Goal: Task Accomplishment & Management: Manage account settings

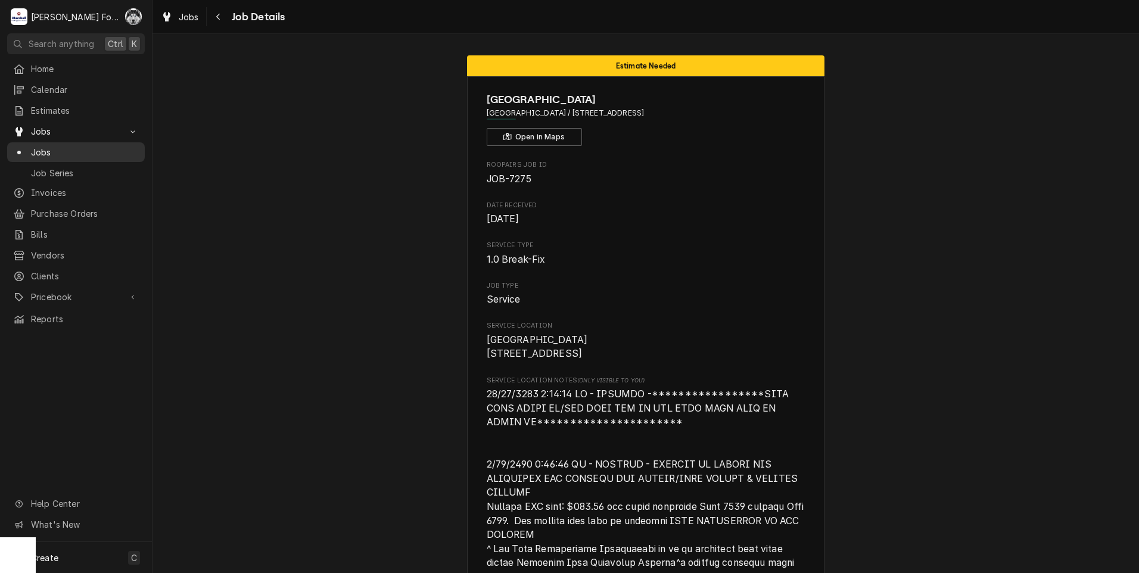
click at [48, 145] on div "Jobs" at bounding box center [76, 152] width 133 height 15
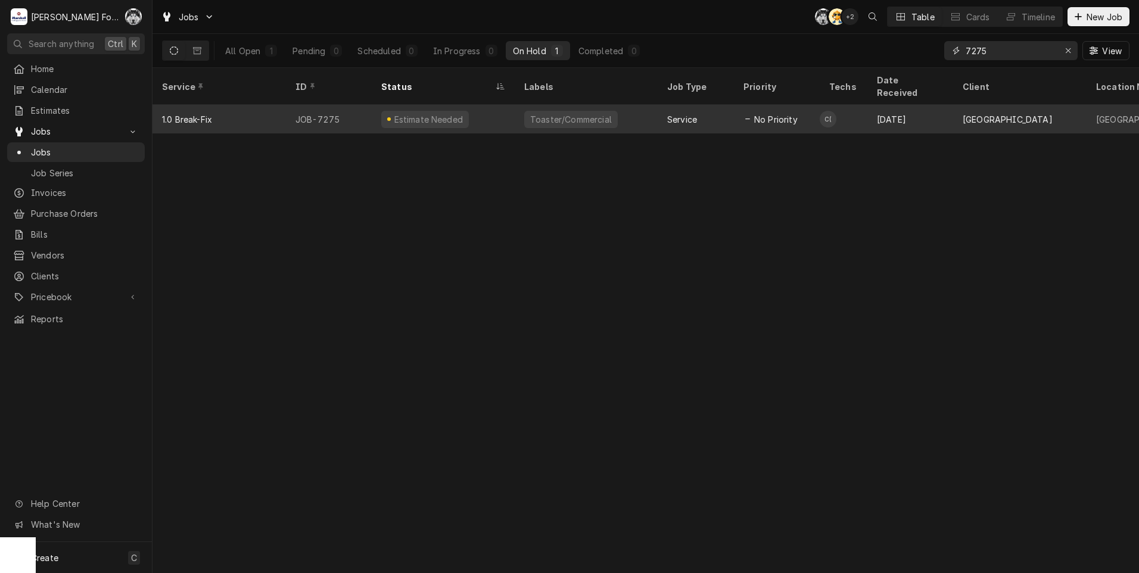
drag, startPoint x: 1003, startPoint y: 55, endPoint x: 720, endPoint y: 91, distance: 285.2
click at [768, 96] on div "Jobs C( AT + 2 Table Cards Timeline New Job All Open 1 Pending 0 Scheduled 0 In…" at bounding box center [646, 286] width 987 height 573
type input "7"
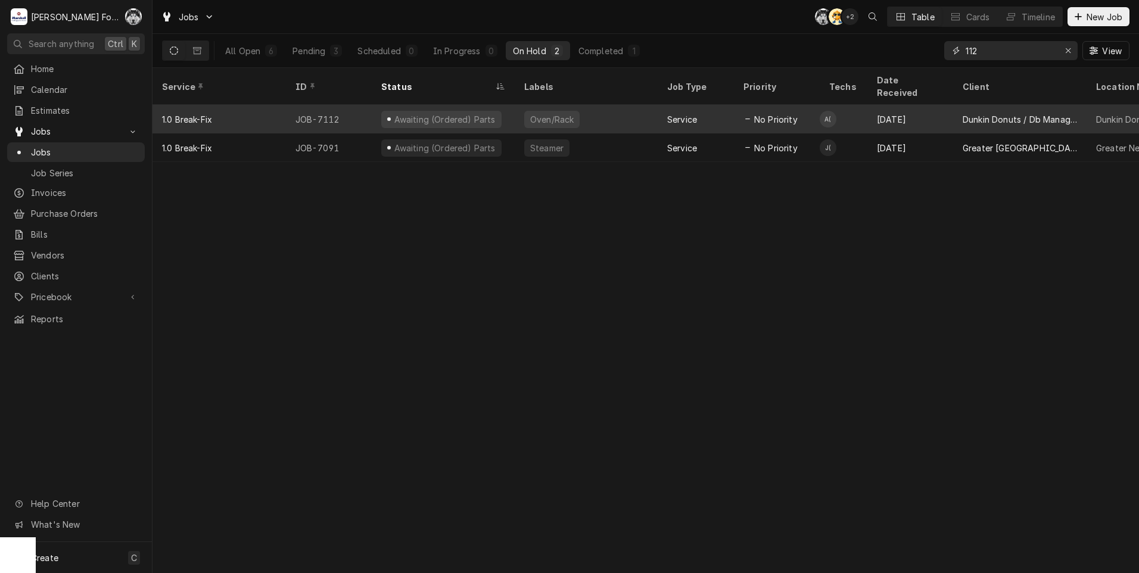
type input "112"
click at [478, 111] on div "Awaiting (Ordered) Parts" at bounding box center [441, 119] width 120 height 17
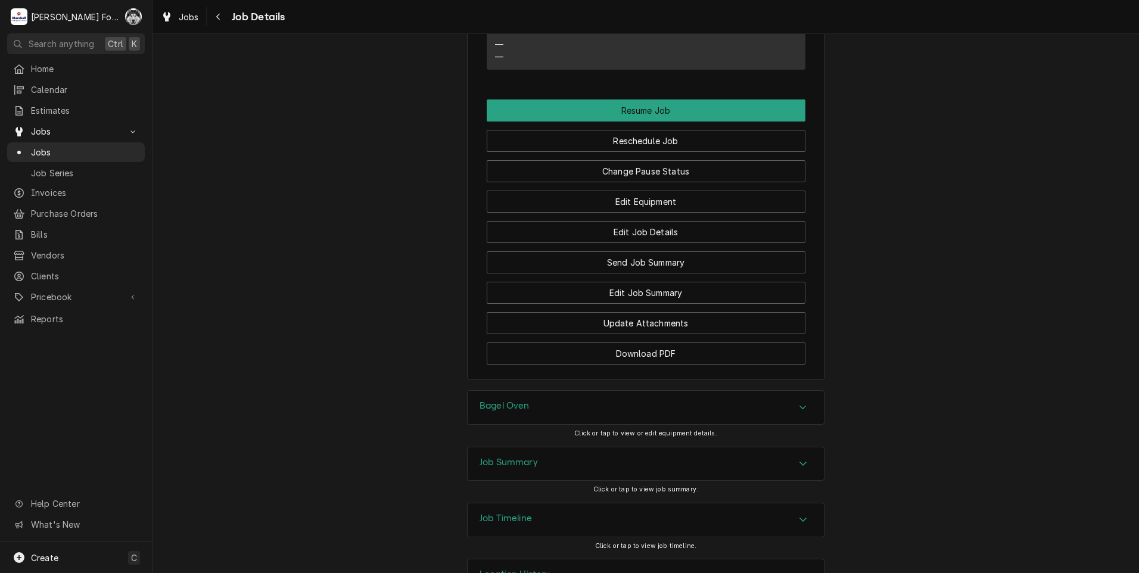
scroll to position [1388, 0]
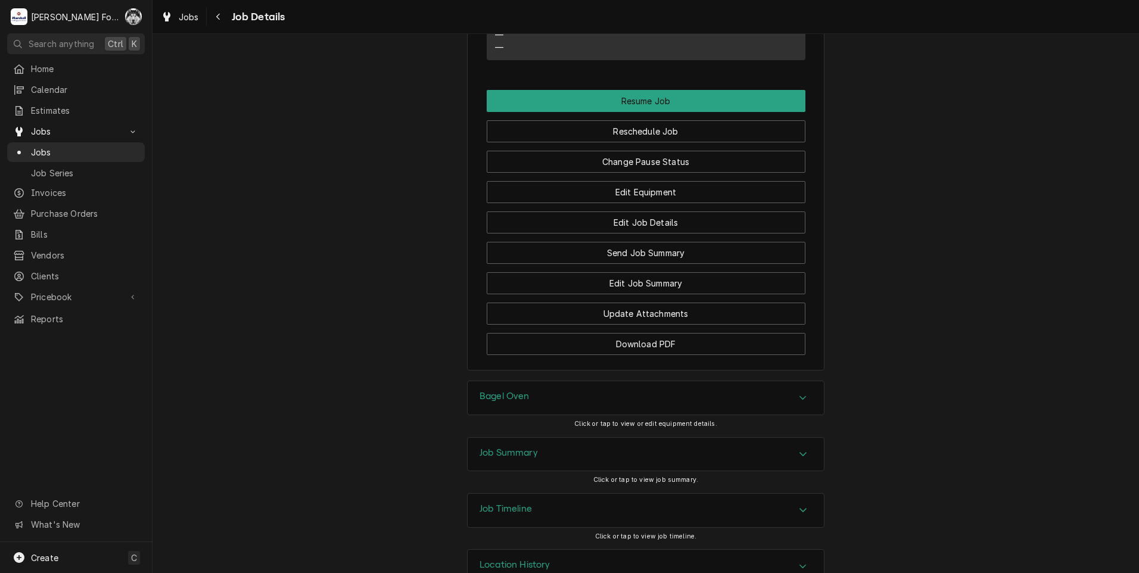
click at [604, 381] on div "Bagel Oven" at bounding box center [646, 397] width 356 height 33
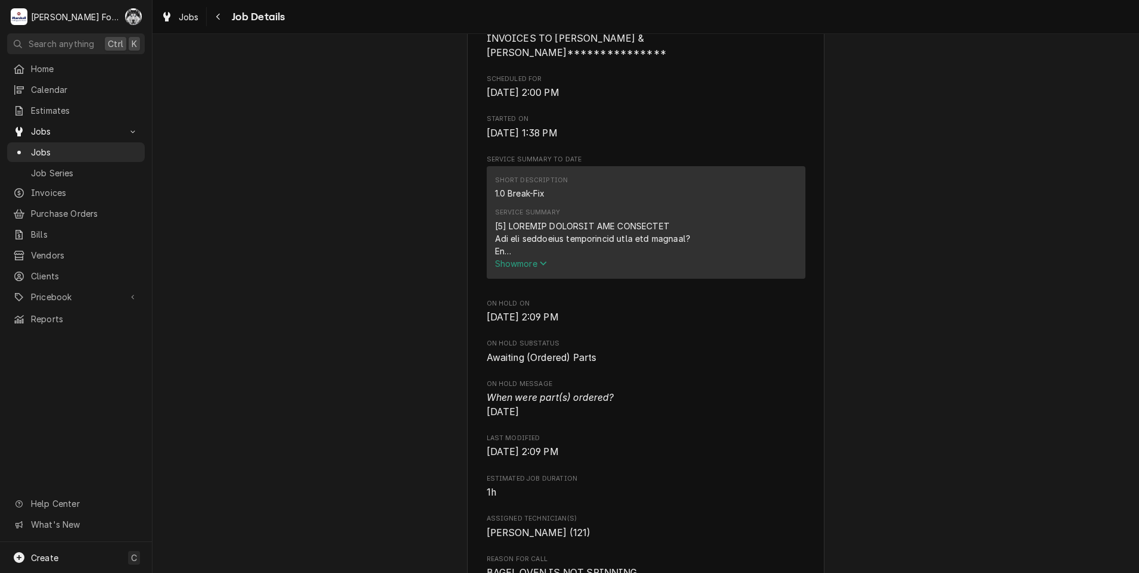
scroll to position [0, 0]
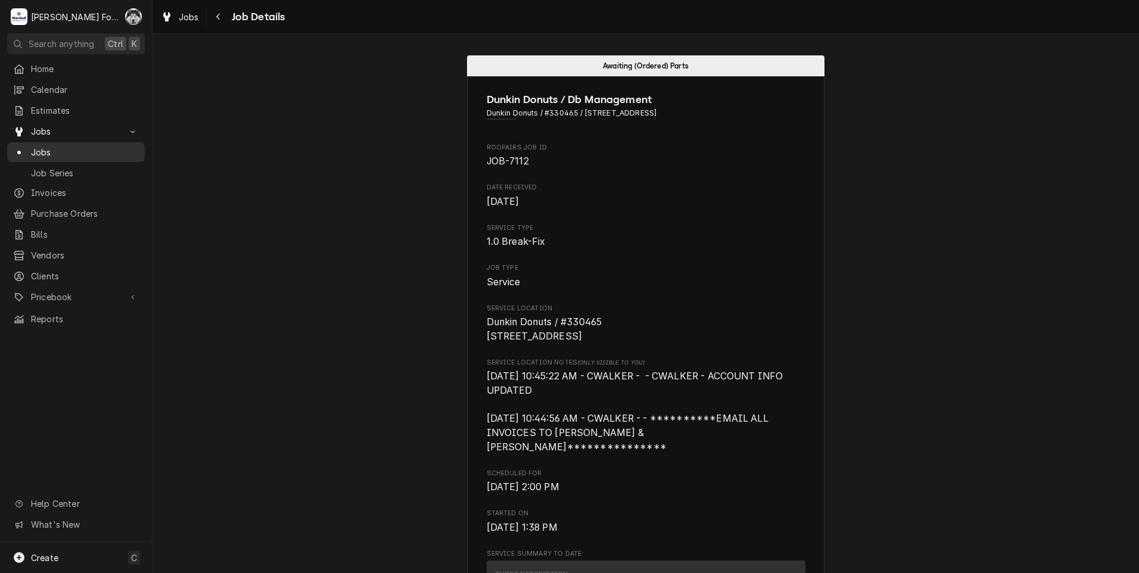
click at [38, 151] on span "Jobs" at bounding box center [85, 152] width 108 height 13
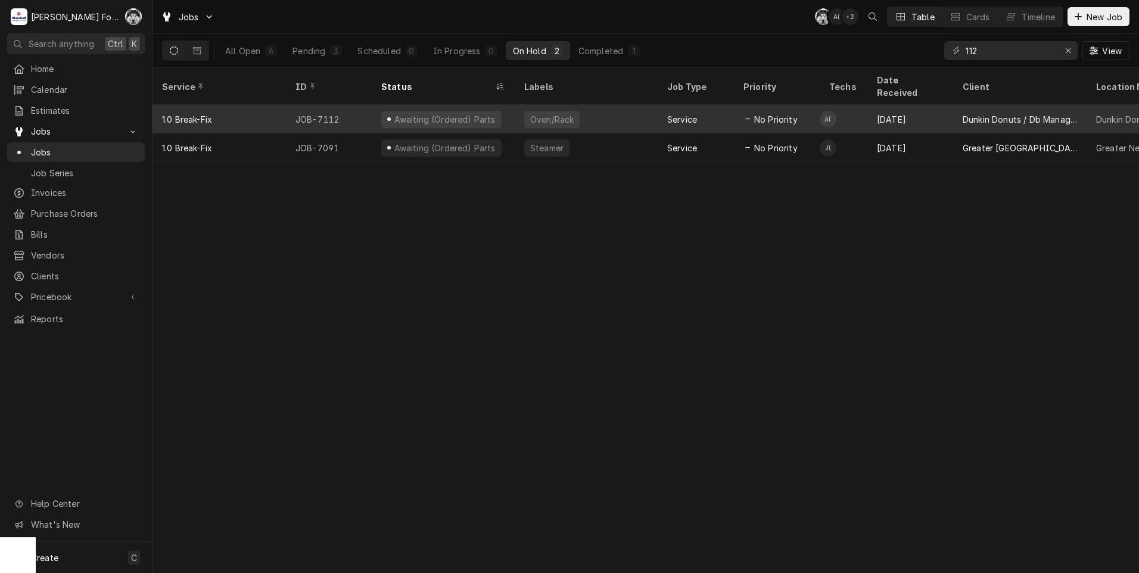
click at [450, 113] on div "Awaiting (Ordered) Parts" at bounding box center [445, 119] width 104 height 13
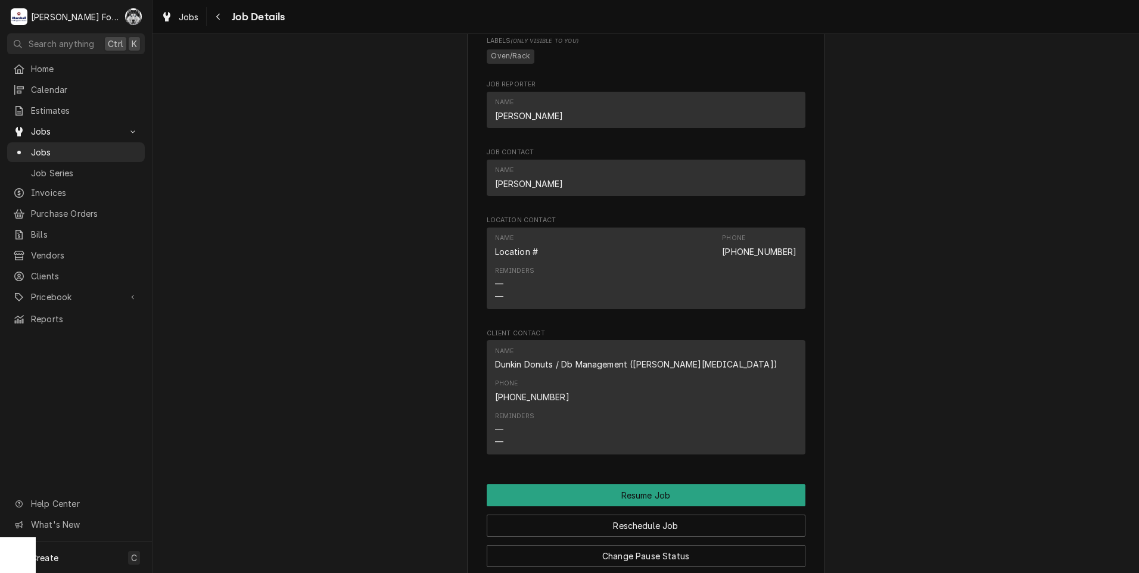
scroll to position [1388, 0]
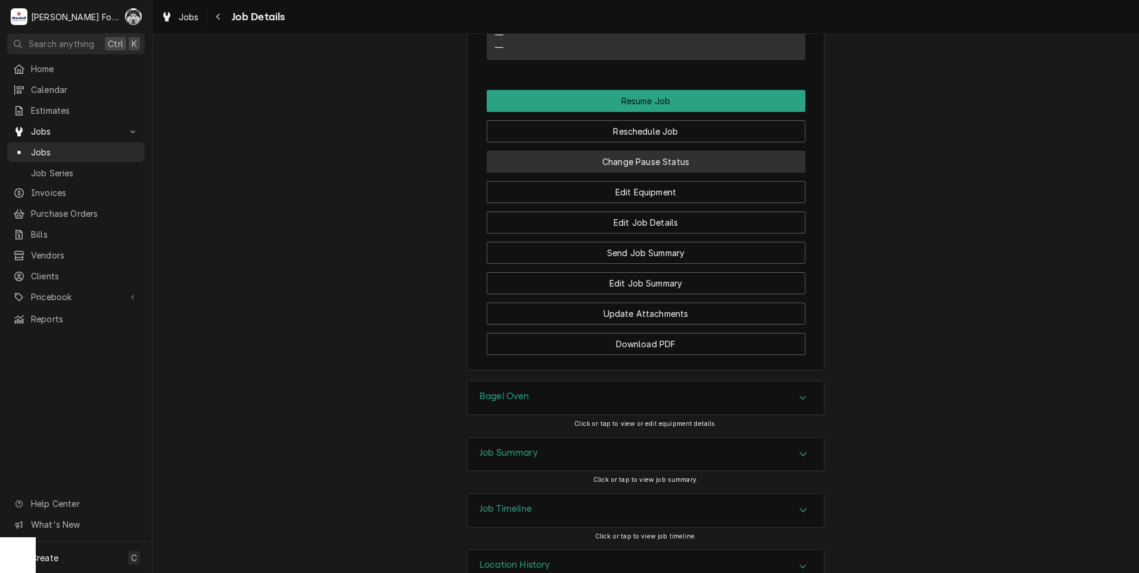
click at [618, 151] on button "Change Pause Status" at bounding box center [646, 162] width 319 height 22
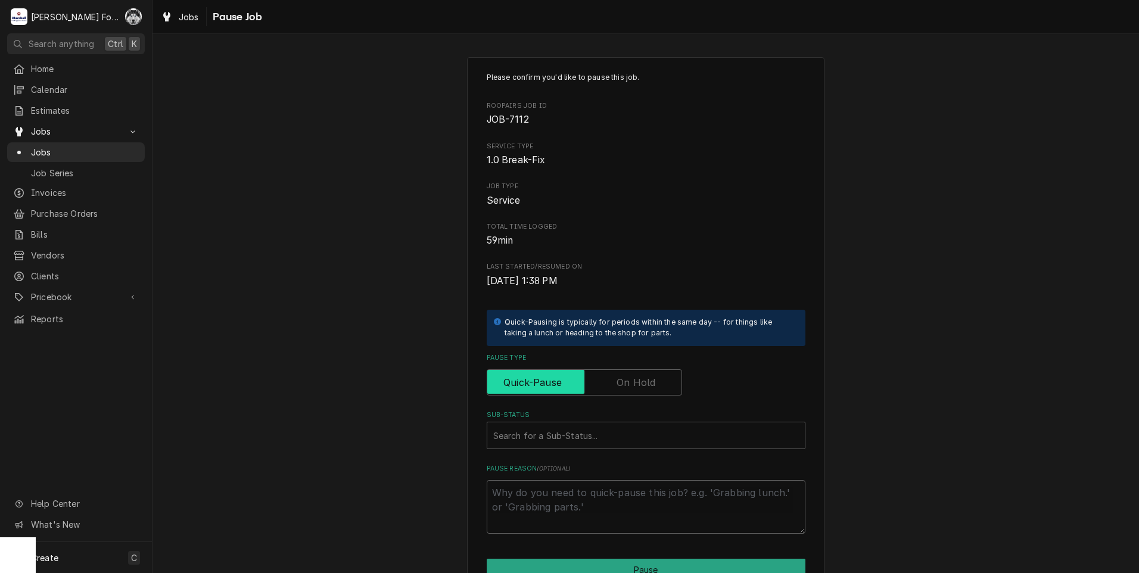
click at [603, 385] on input "Pause Type" at bounding box center [584, 382] width 185 height 26
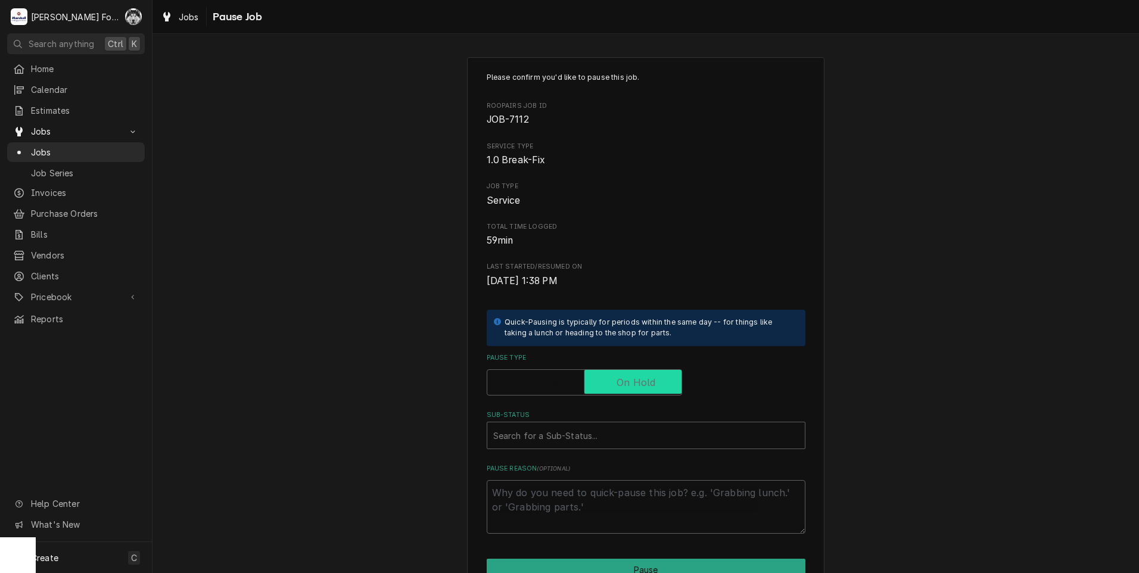
checkbox input "true"
type textarea "x"
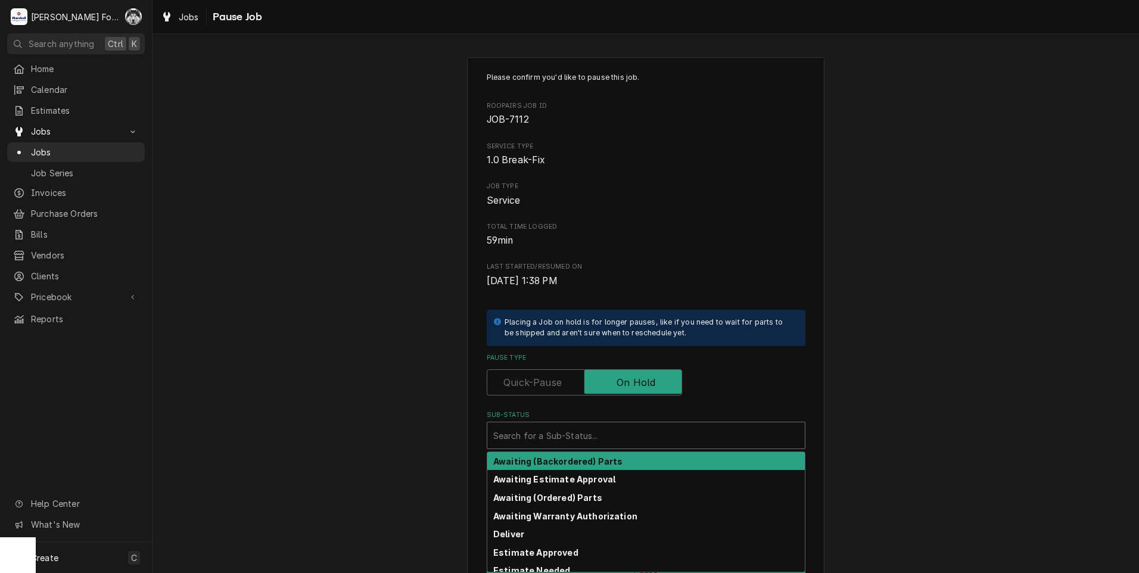
click at [564, 442] on div "Sub-Status" at bounding box center [646, 435] width 306 height 21
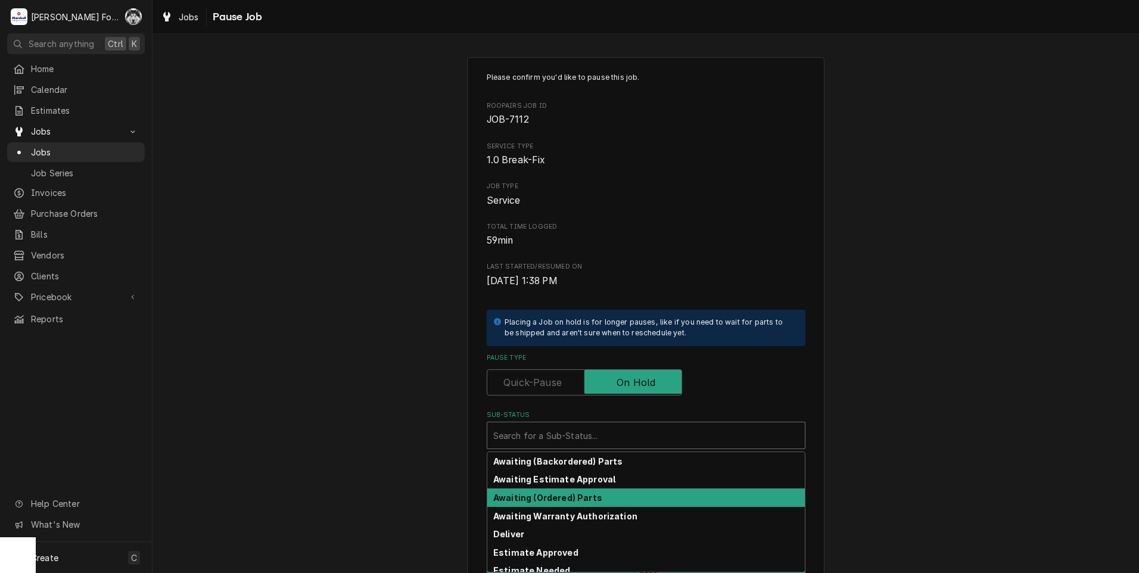
click at [329, 439] on div "Please confirm you'd like to pause this job. Roopairs Job ID JOB-7112 Service T…" at bounding box center [646, 356] width 987 height 621
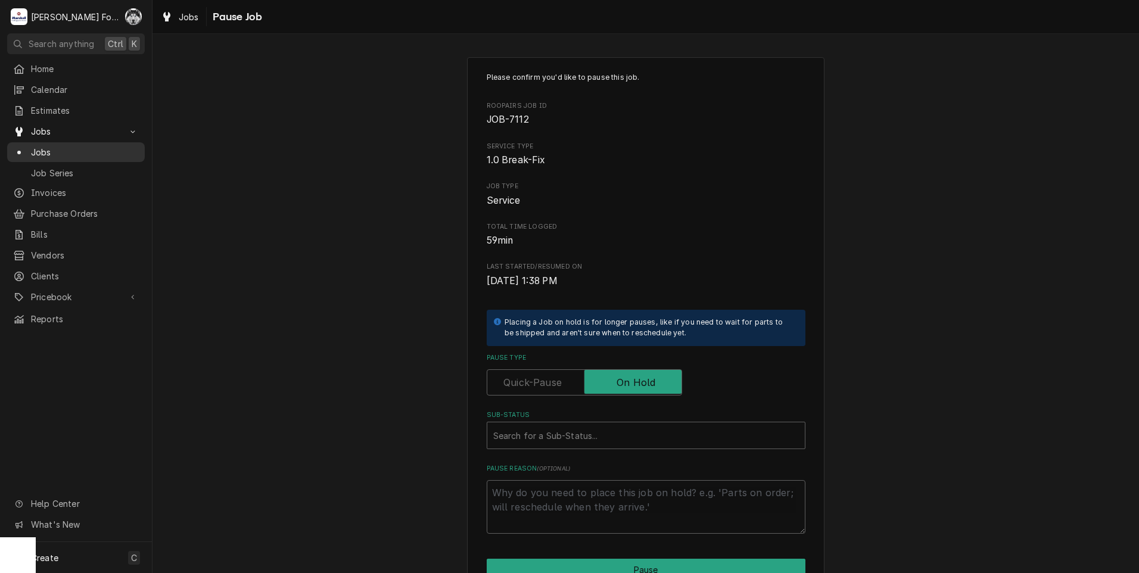
click at [37, 145] on div "Jobs" at bounding box center [76, 152] width 133 height 15
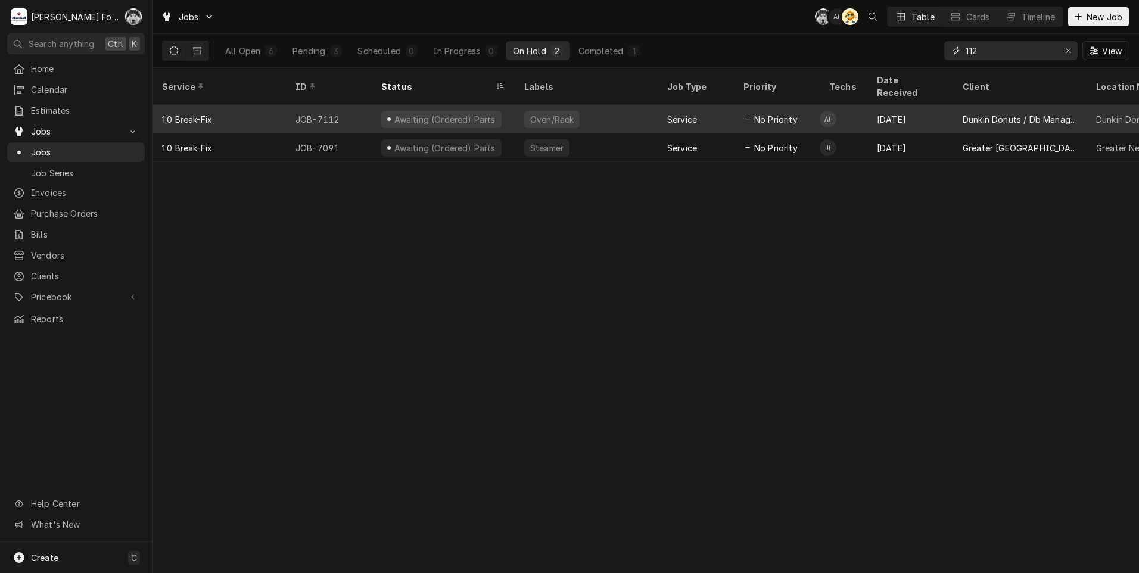
drag, startPoint x: 1017, startPoint y: 55, endPoint x: 753, endPoint y: 117, distance: 271.1
click at [753, 117] on div "Jobs C( A( AT Table Cards Timeline New Job All Open 6 Pending 3 Scheduled 0 In …" at bounding box center [646, 286] width 987 height 573
type input "7205"
click at [471, 109] on div "Estimate Approved" at bounding box center [443, 119] width 143 height 29
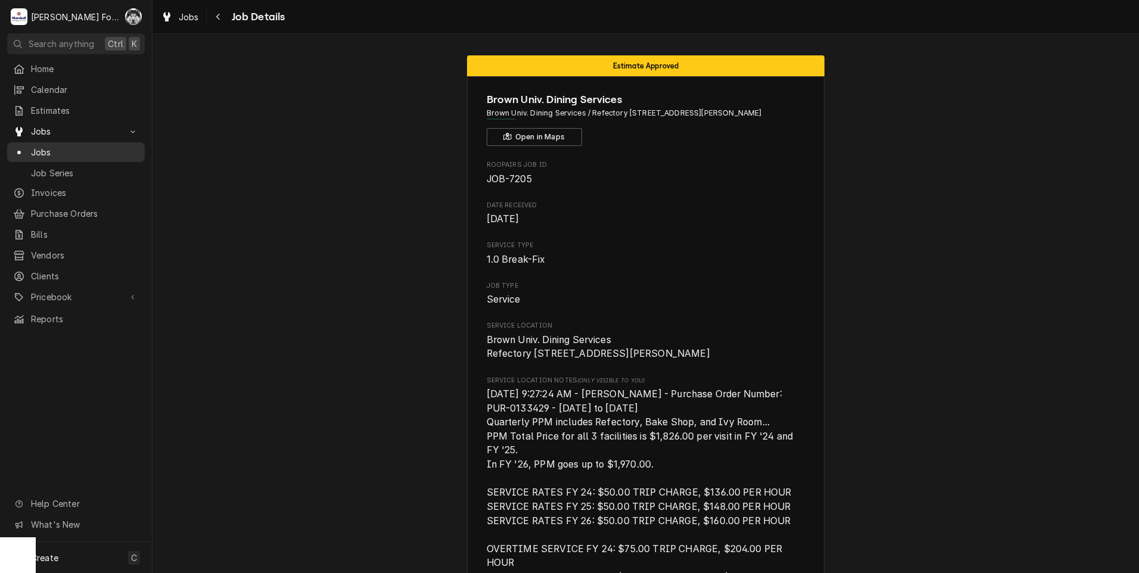
click at [51, 151] on span "Jobs" at bounding box center [85, 152] width 108 height 13
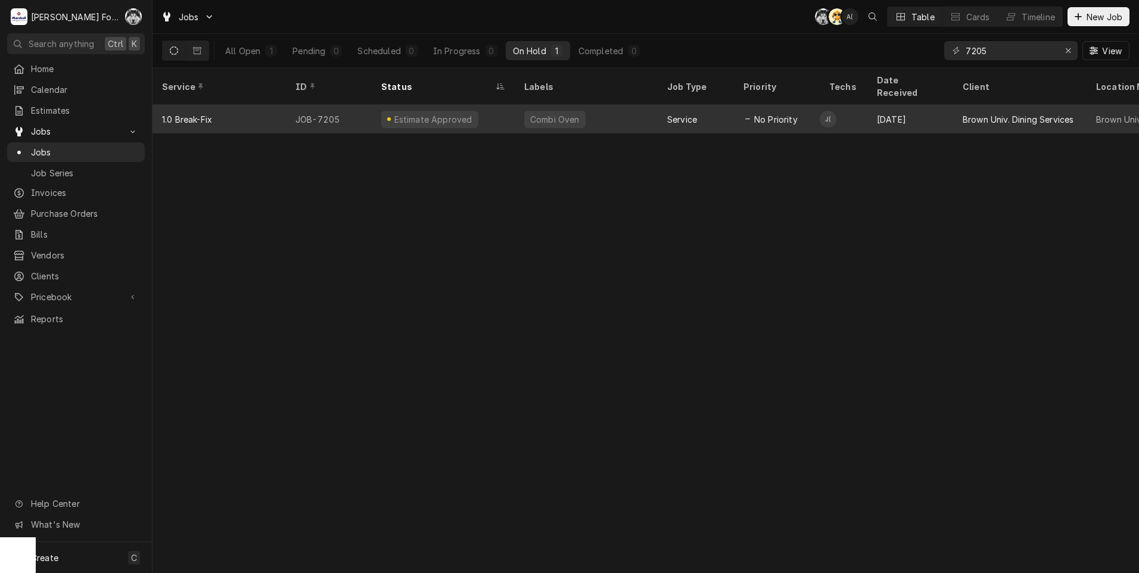
click at [686, 113] on div "Service" at bounding box center [682, 119] width 30 height 13
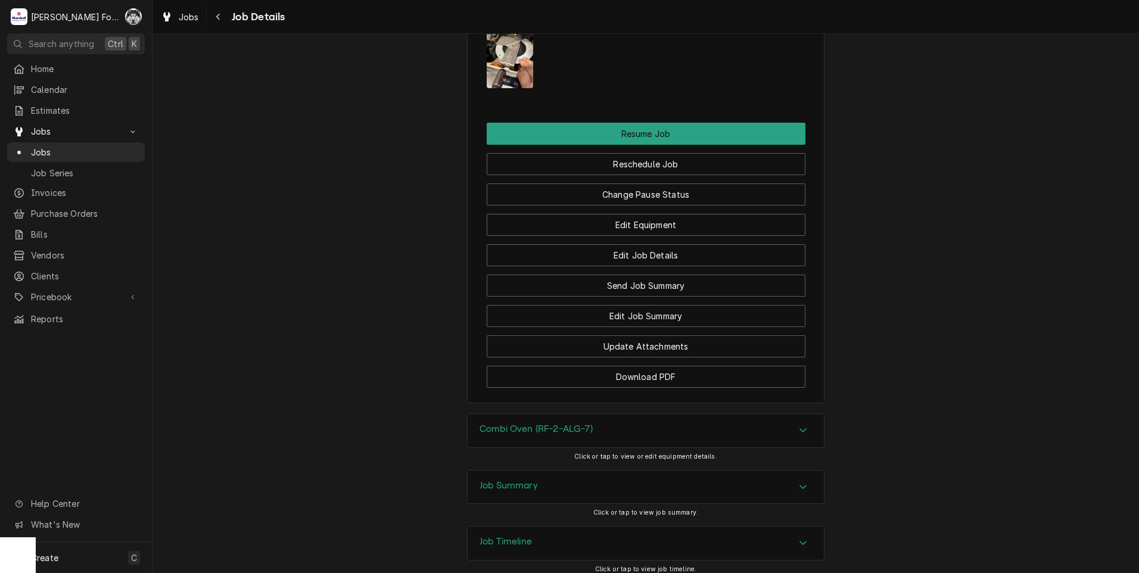
scroll to position [1877, 0]
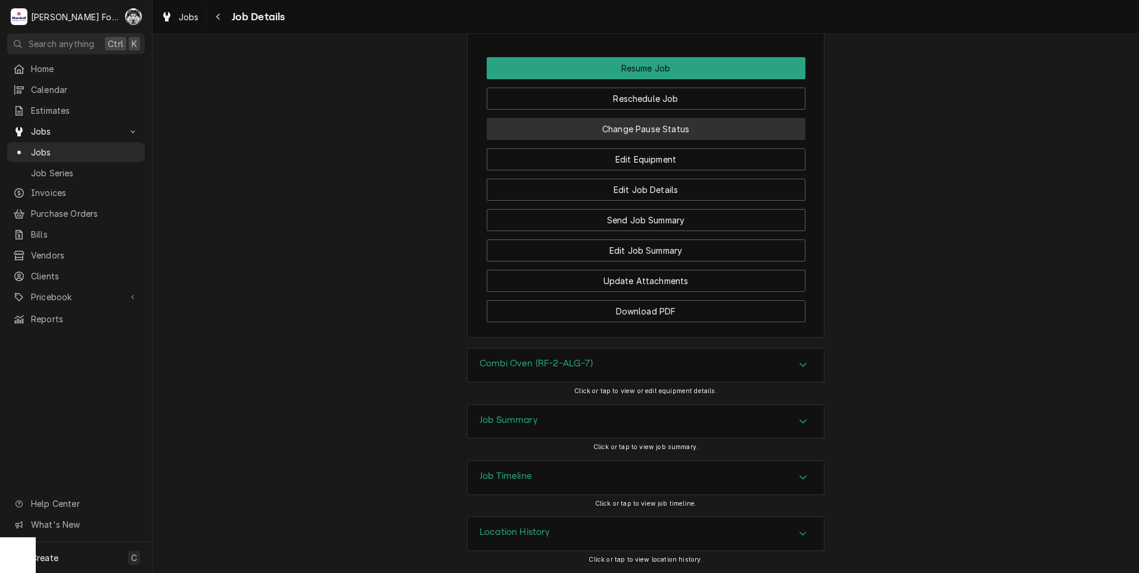
click at [615, 135] on button "Change Pause Status" at bounding box center [646, 129] width 319 height 22
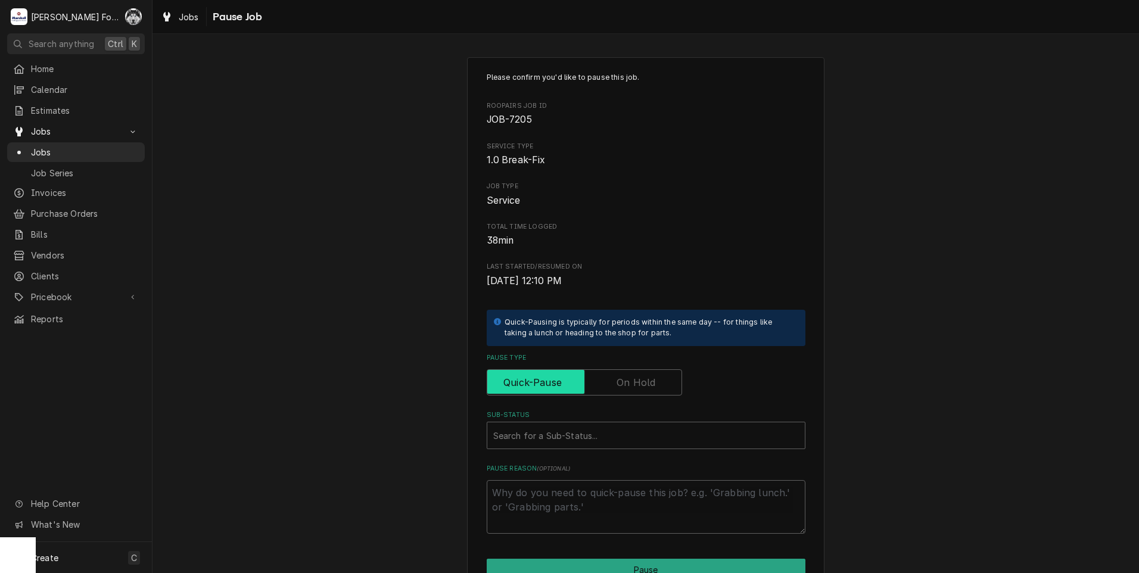
click at [607, 380] on input "Pause Type" at bounding box center [584, 382] width 185 height 26
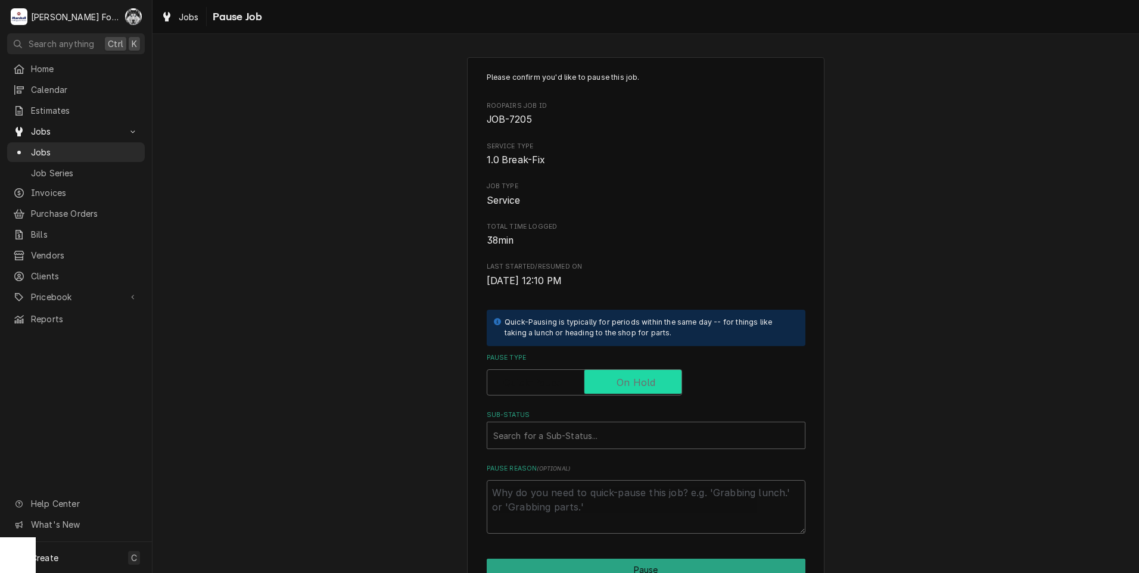
checkbox input "true"
click at [585, 428] on div "Sub-Status" at bounding box center [646, 435] width 306 height 21
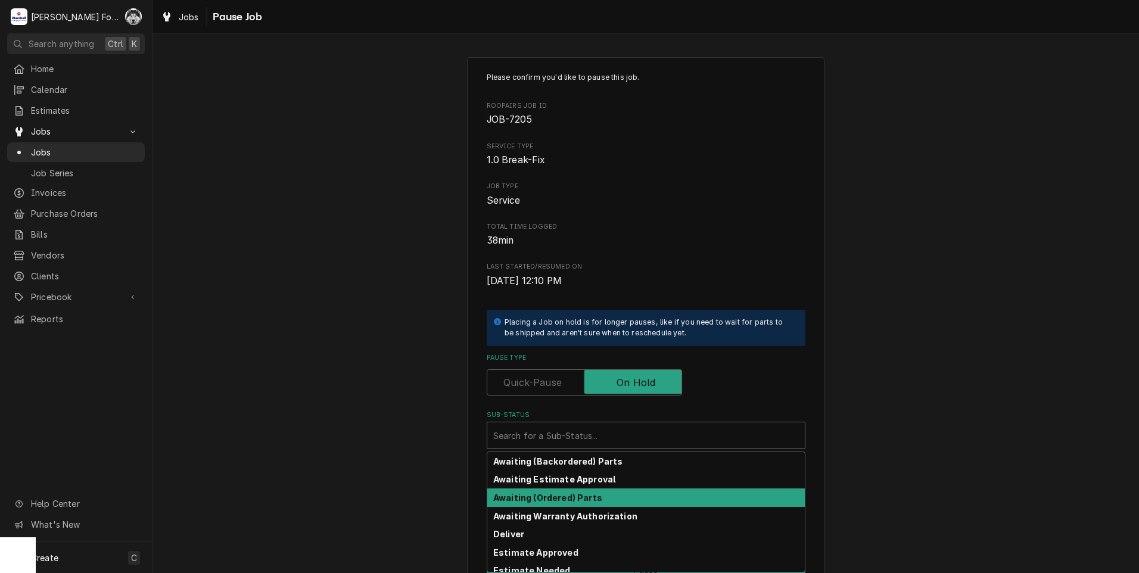
click at [553, 501] on strong "Awaiting (Ordered) Parts" at bounding box center [547, 498] width 109 height 10
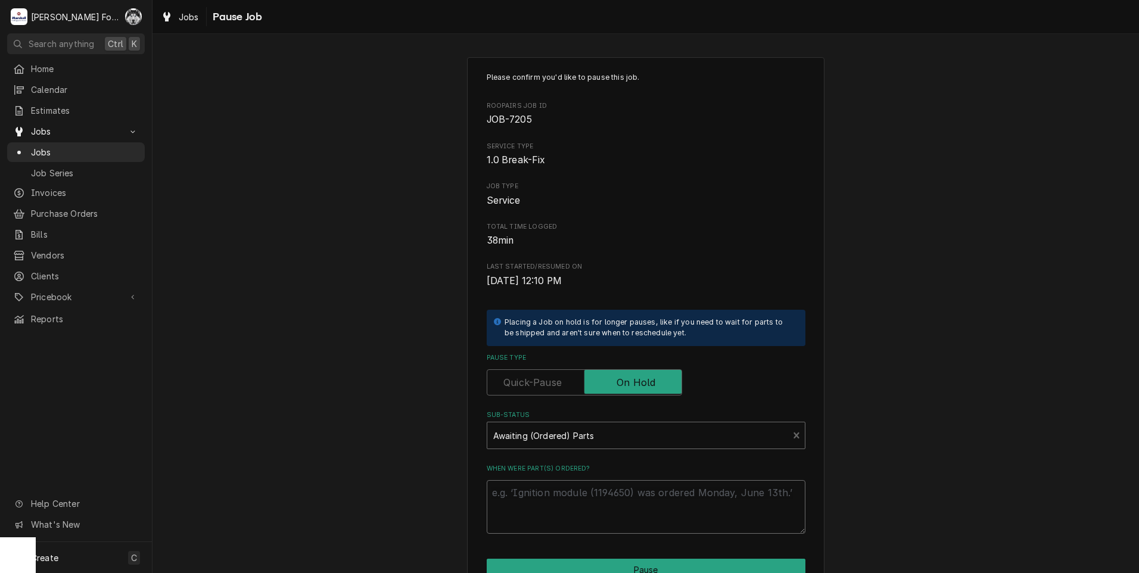
click at [545, 500] on textarea "When were part(s) ordered?" at bounding box center [646, 507] width 319 height 54
type textarea "x"
type textarea "9"
type textarea "x"
type textarea "9/"
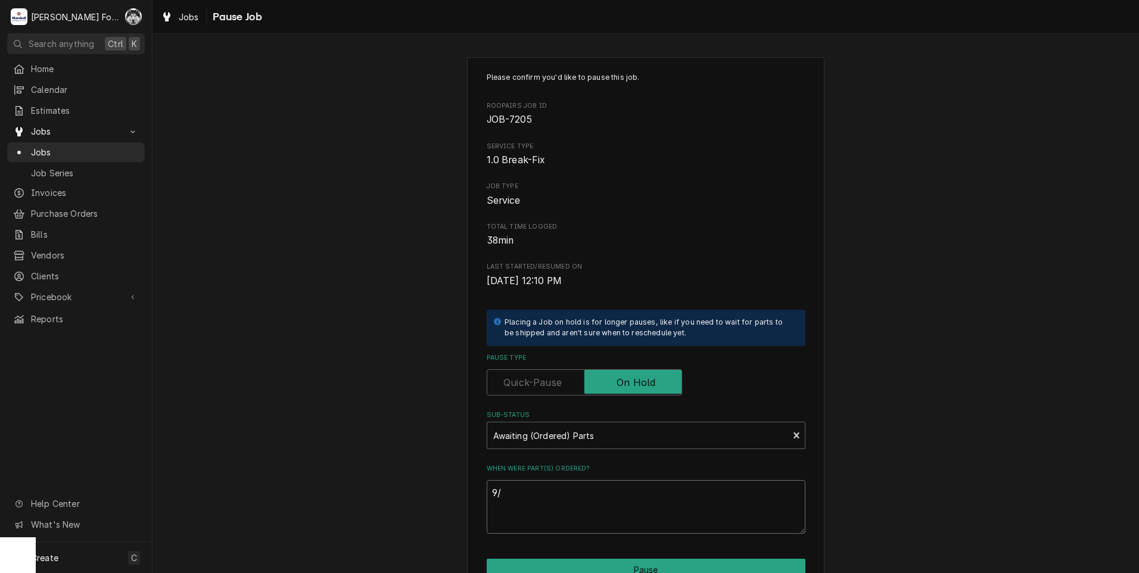
type textarea "x"
type textarea "9/8"
type textarea "x"
type textarea "9/8/"
type textarea "x"
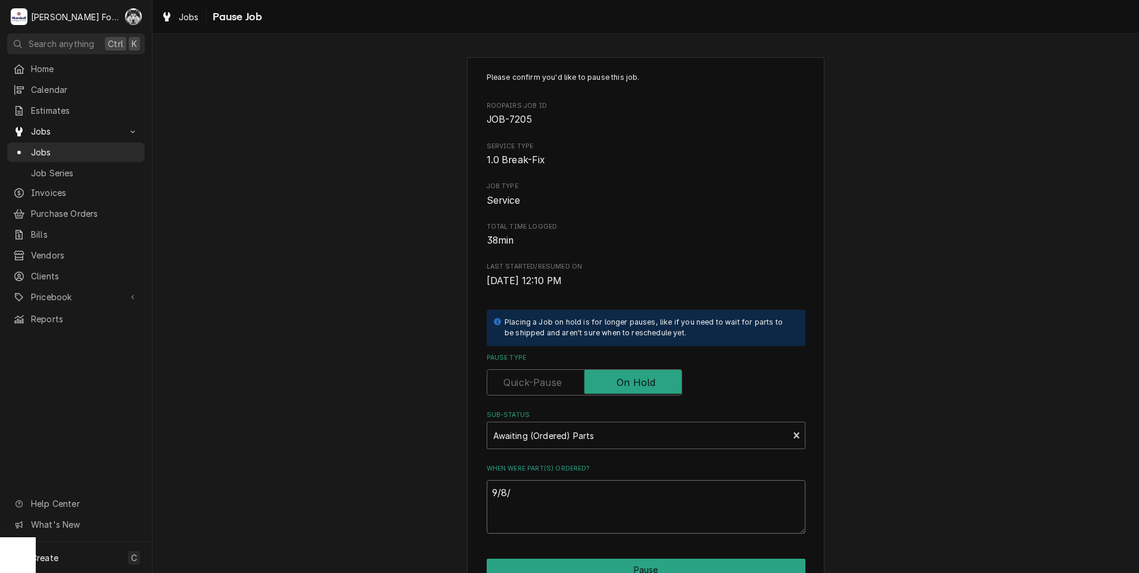
type textarea "9/8/2"
type textarea "x"
type textarea "9/8/20"
type textarea "x"
type textarea "9/8/202"
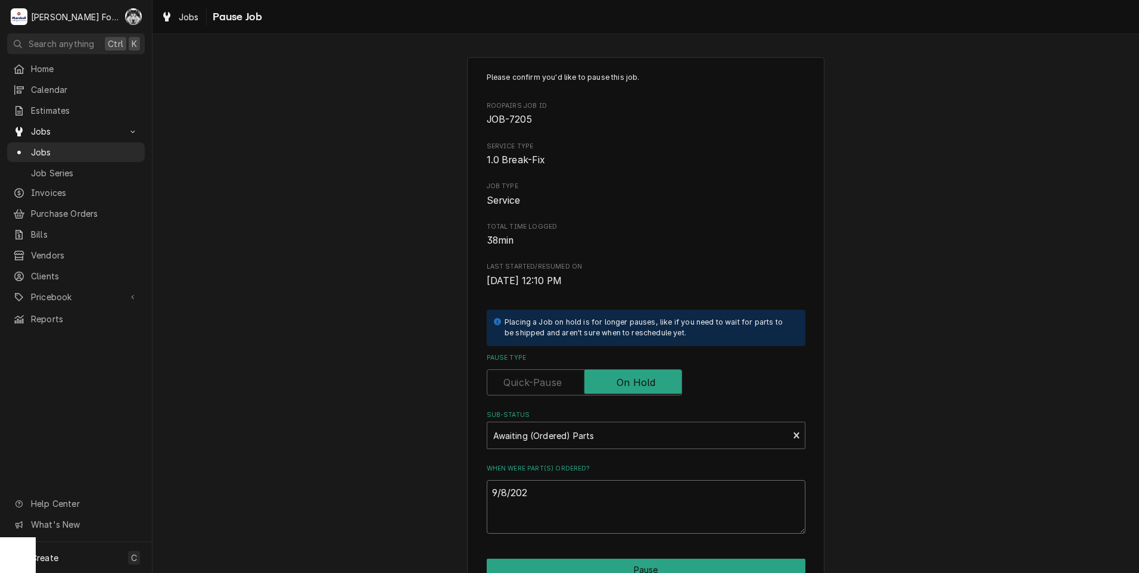
type textarea "x"
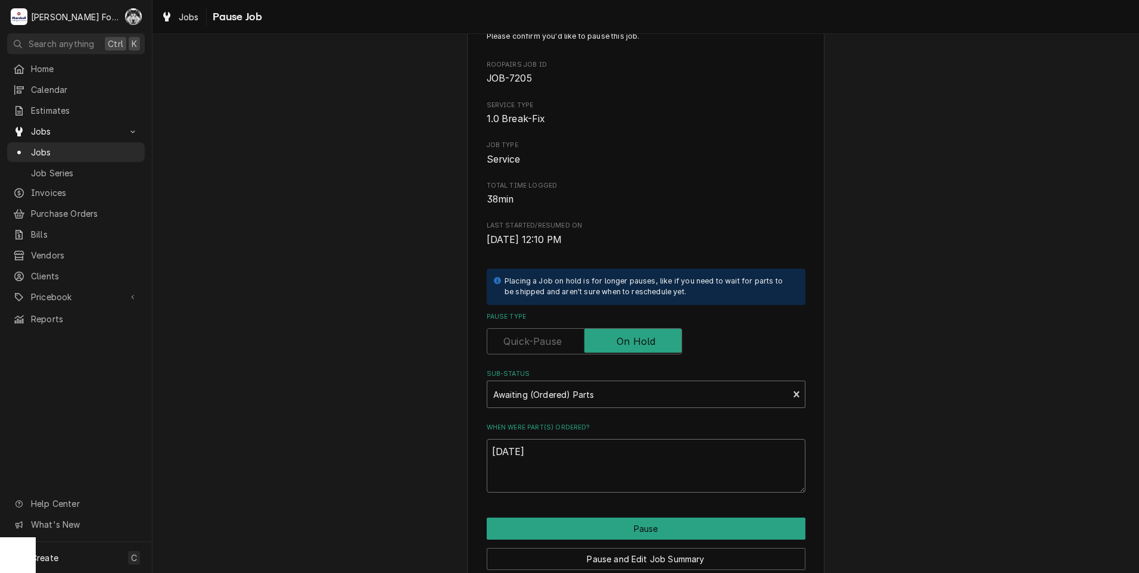
scroll to position [94, 0]
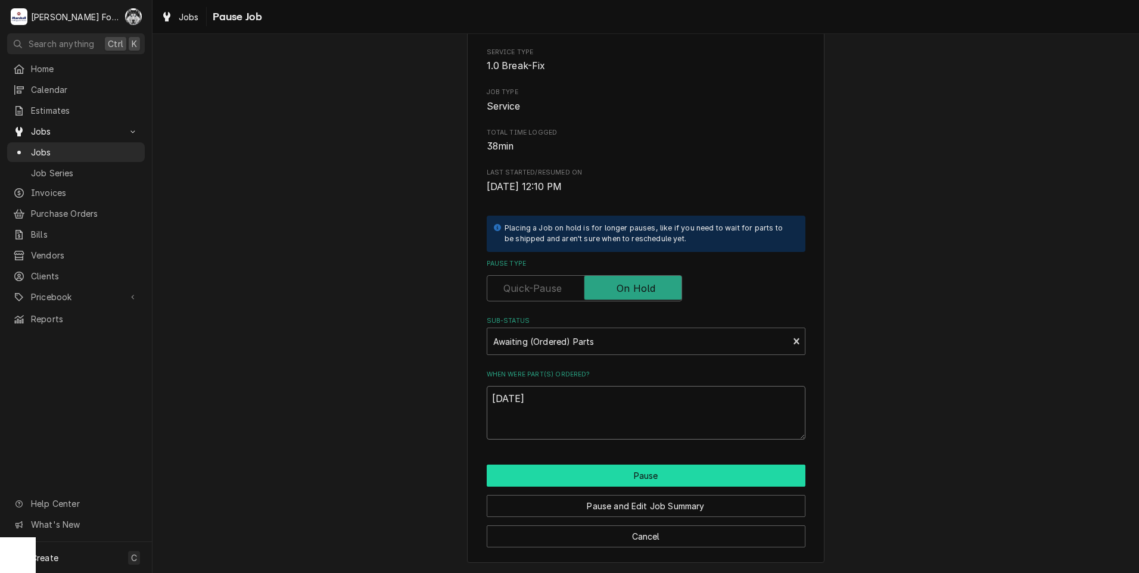
type textarea "9/8/2025"
click at [632, 479] on button "Pause" at bounding box center [646, 476] width 319 height 22
type textarea "x"
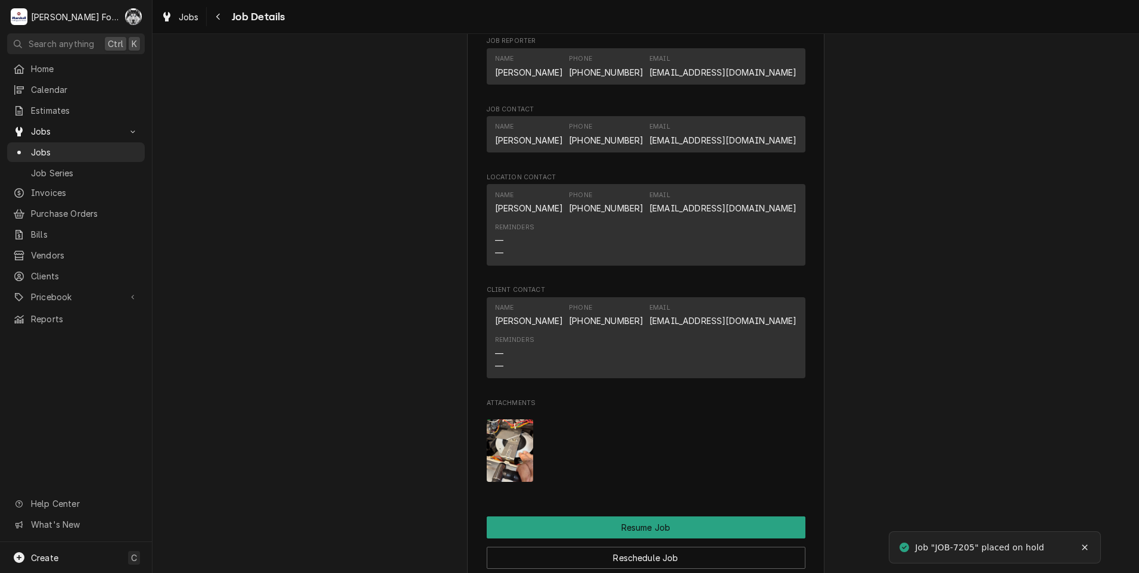
scroll to position [1589, 0]
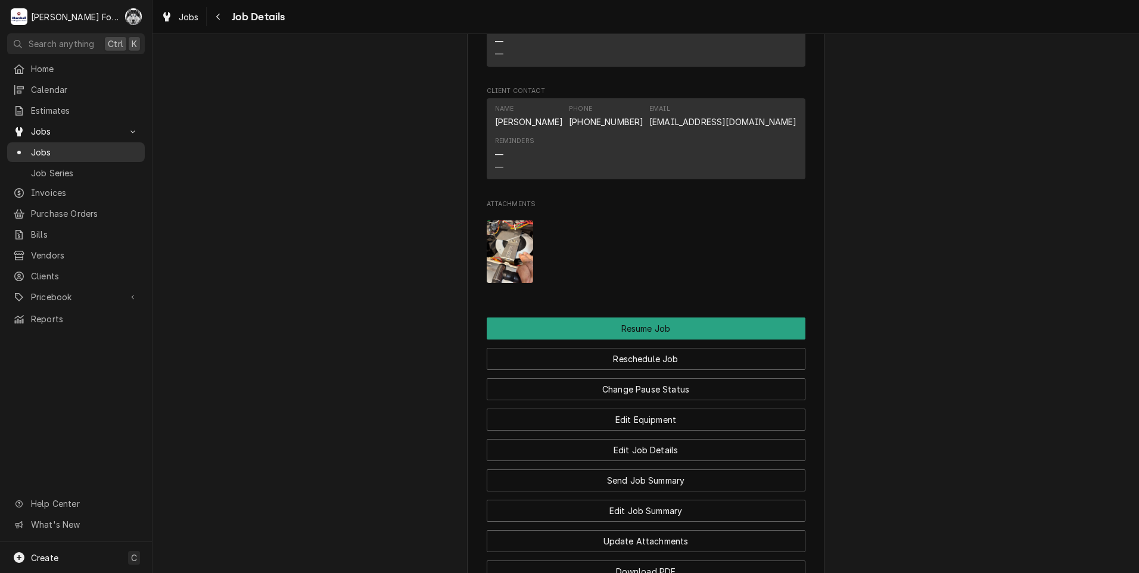
click at [38, 146] on span "Jobs" at bounding box center [85, 152] width 108 height 13
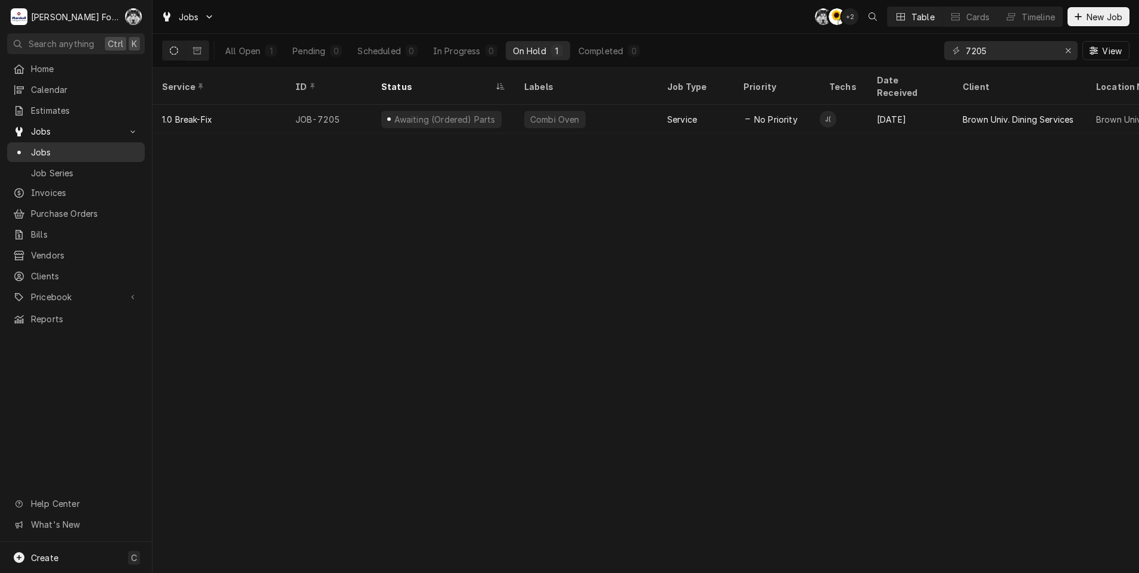
click at [45, 146] on span "Jobs" at bounding box center [85, 152] width 108 height 13
click at [1069, 54] on div "Erase input" at bounding box center [1068, 51] width 12 height 12
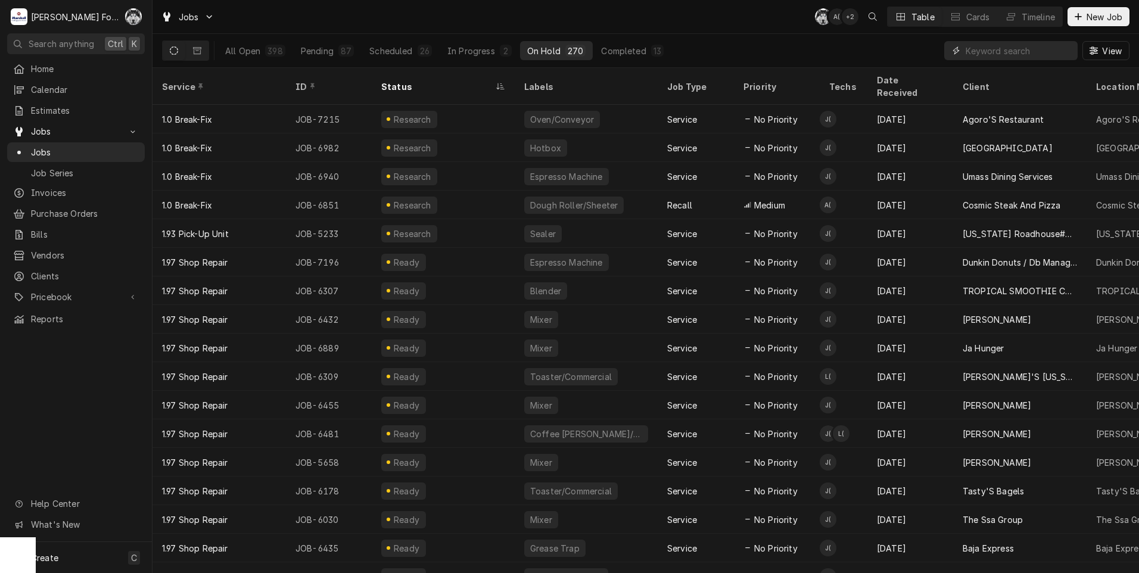
click at [990, 51] on input "Dynamic Content Wrapper" at bounding box center [1019, 50] width 106 height 19
type input "NOT"
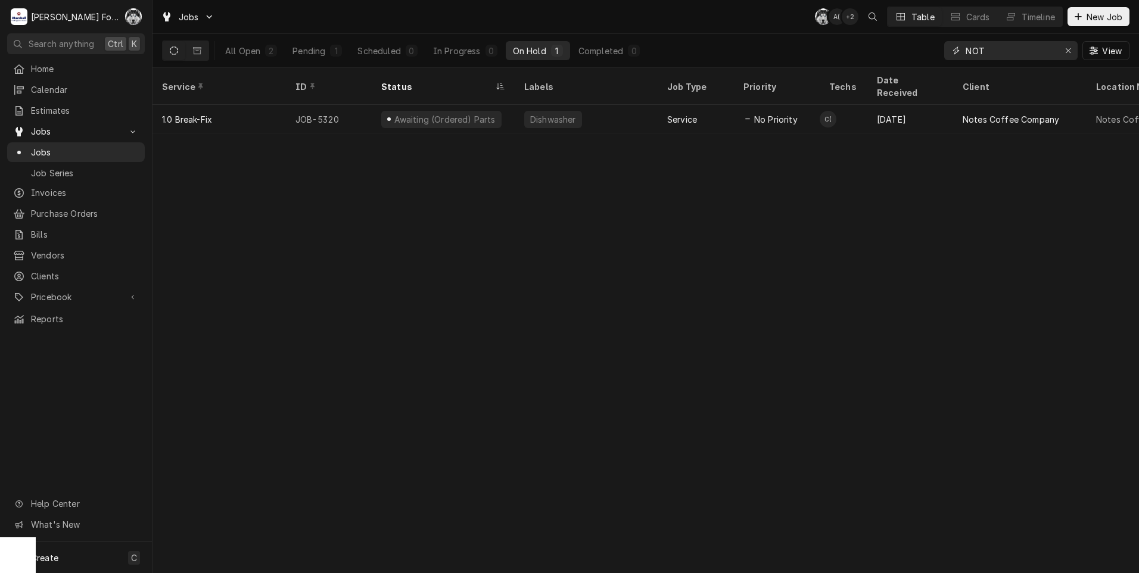
click at [978, 58] on input "NOT" at bounding box center [1010, 50] width 89 height 19
click at [1069, 49] on icon "Erase input" at bounding box center [1068, 50] width 5 height 5
